Goal: Transaction & Acquisition: Obtain resource

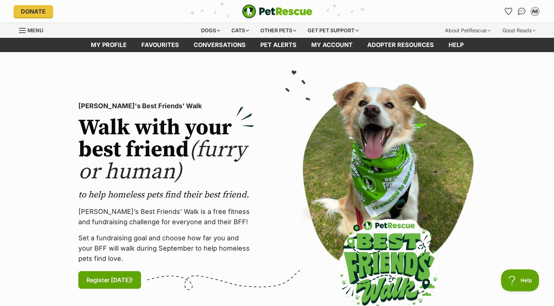
click at [218, 32] on div "Dogs" at bounding box center [210, 30] width 29 height 15
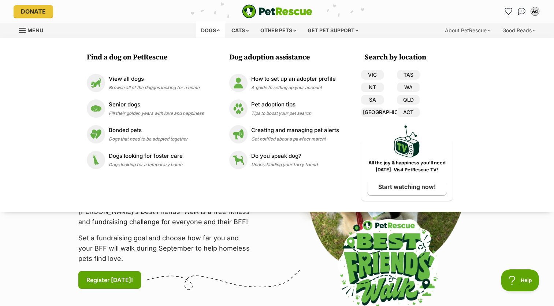
click at [164, 78] on p "View all dogs" at bounding box center [154, 79] width 91 height 8
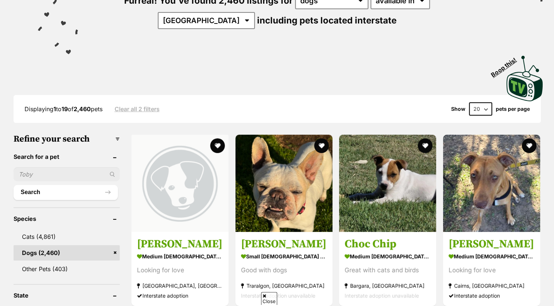
scroll to position [105, 0]
click at [56, 172] on input "text" at bounding box center [67, 174] width 107 height 14
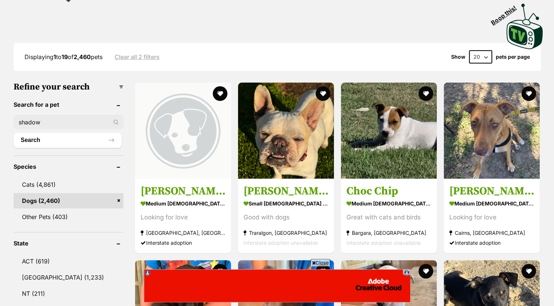
scroll to position [158, 0]
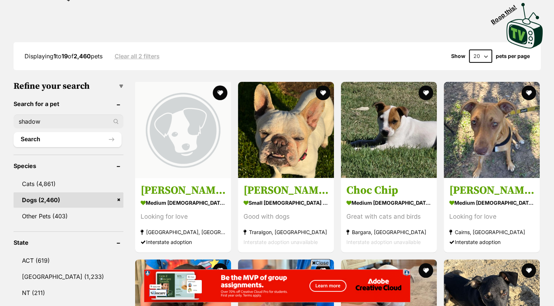
type input "shadow"
click at [89, 133] on button "Search" at bounding box center [68, 139] width 108 height 15
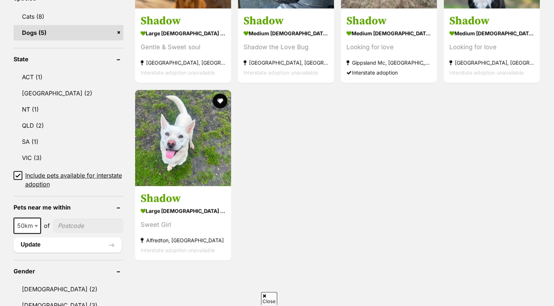
scroll to position [328, 0]
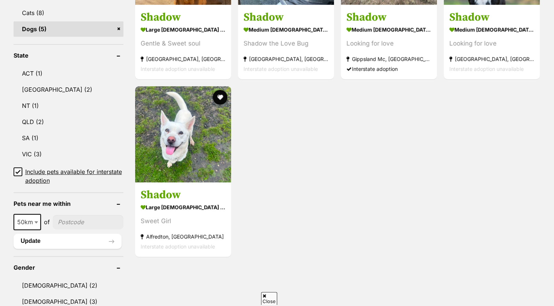
click at [183, 202] on strong "large female Dog" at bounding box center [183, 206] width 85 height 11
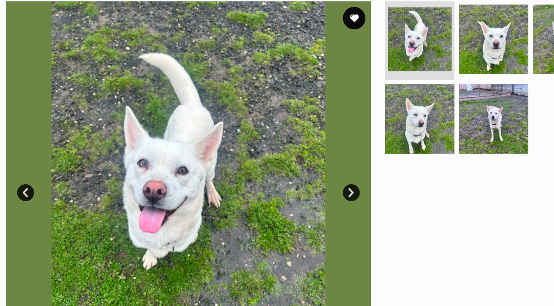
click at [361, 103] on img at bounding box center [348, 99] width 45 height 45
